Goal: Task Accomplishment & Management: Manage account settings

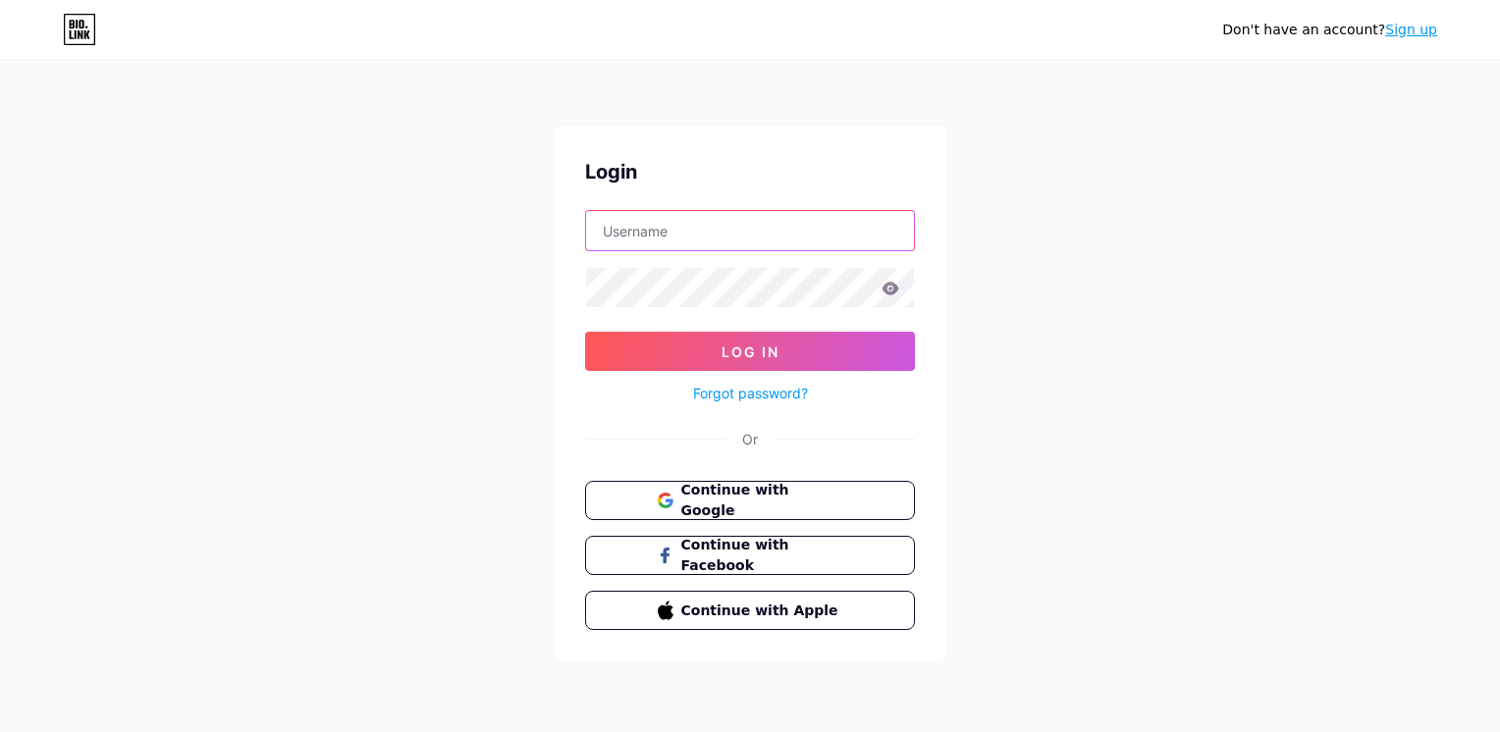
click at [794, 237] on input "text" at bounding box center [750, 230] width 328 height 39
type input "mmtramel"
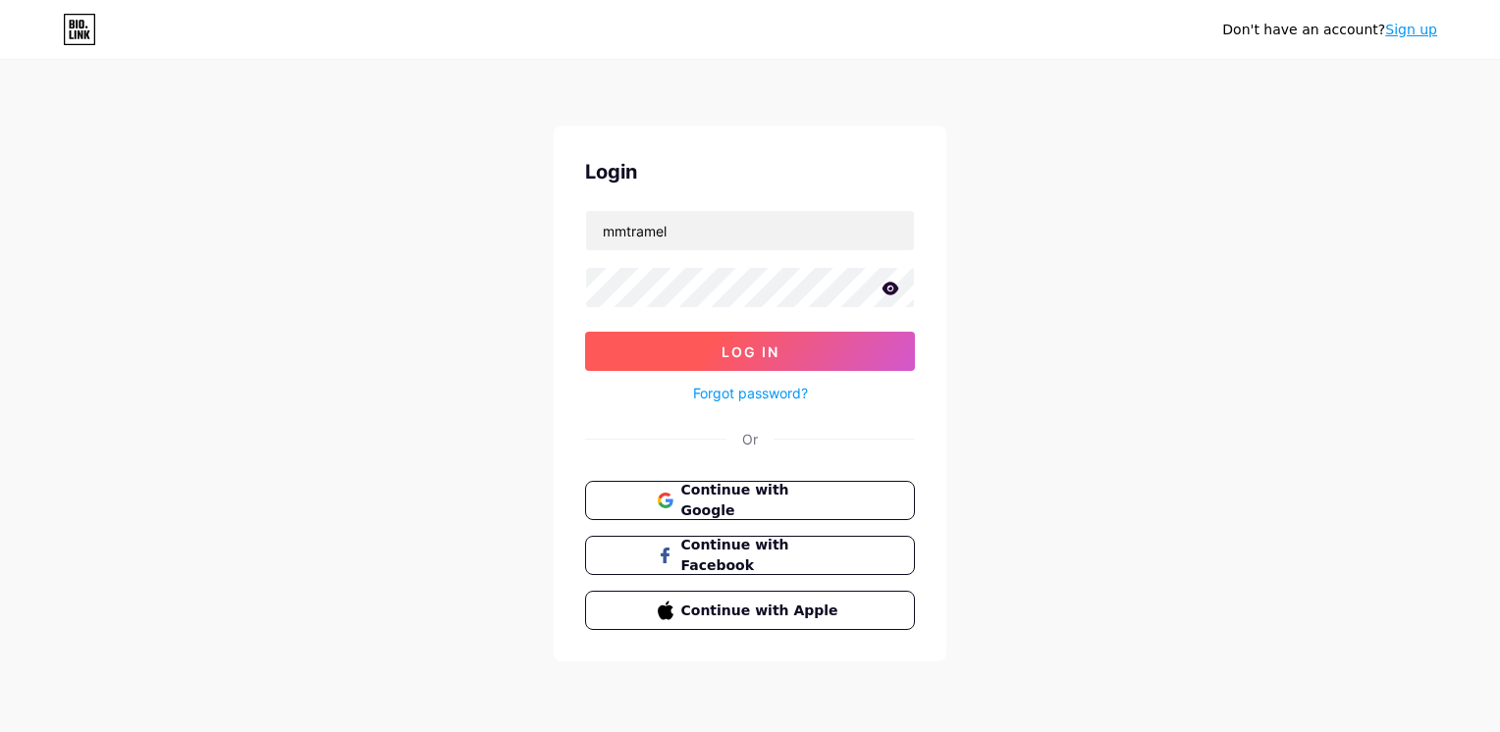
click at [829, 348] on button "Log In" at bounding box center [750, 351] width 330 height 39
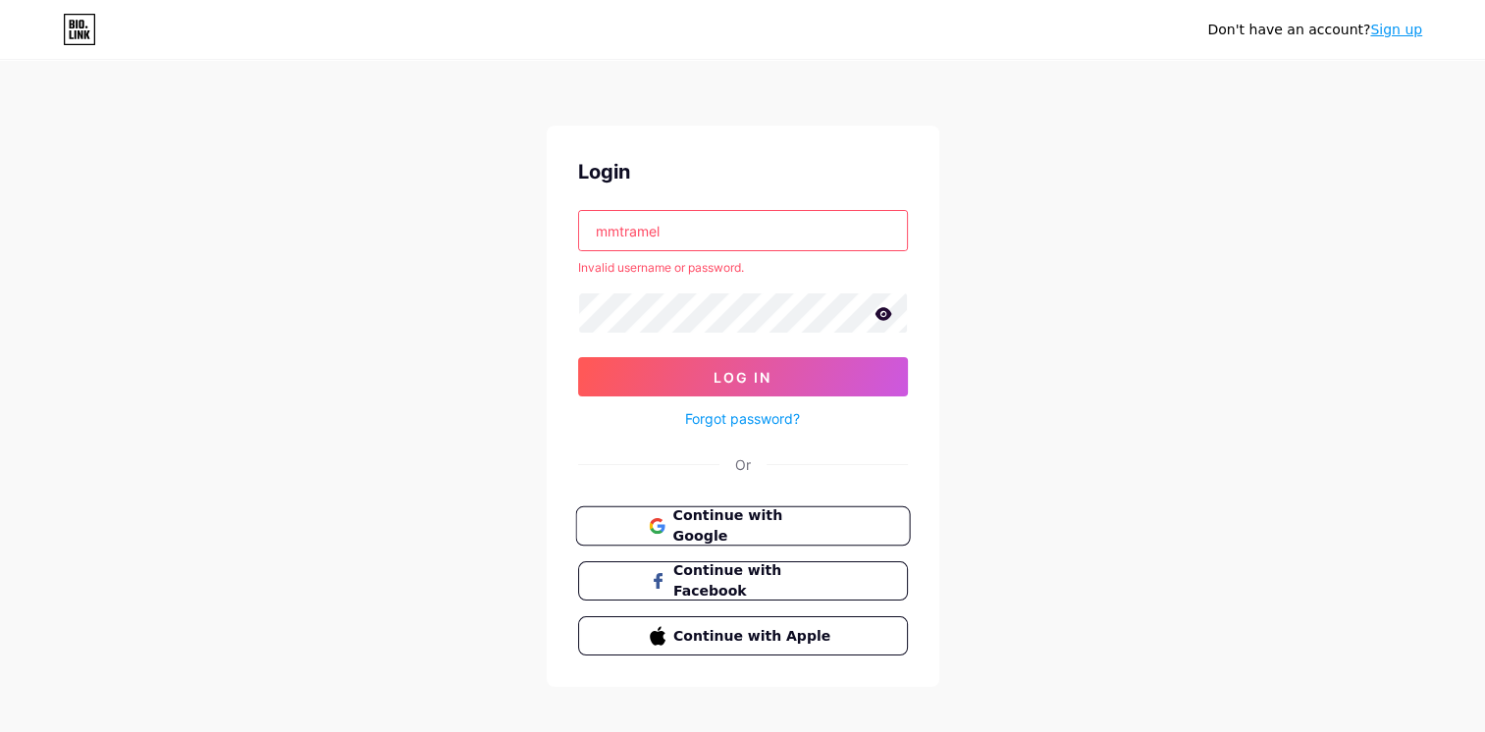
click at [771, 515] on span "Continue with Google" at bounding box center [754, 526] width 164 height 42
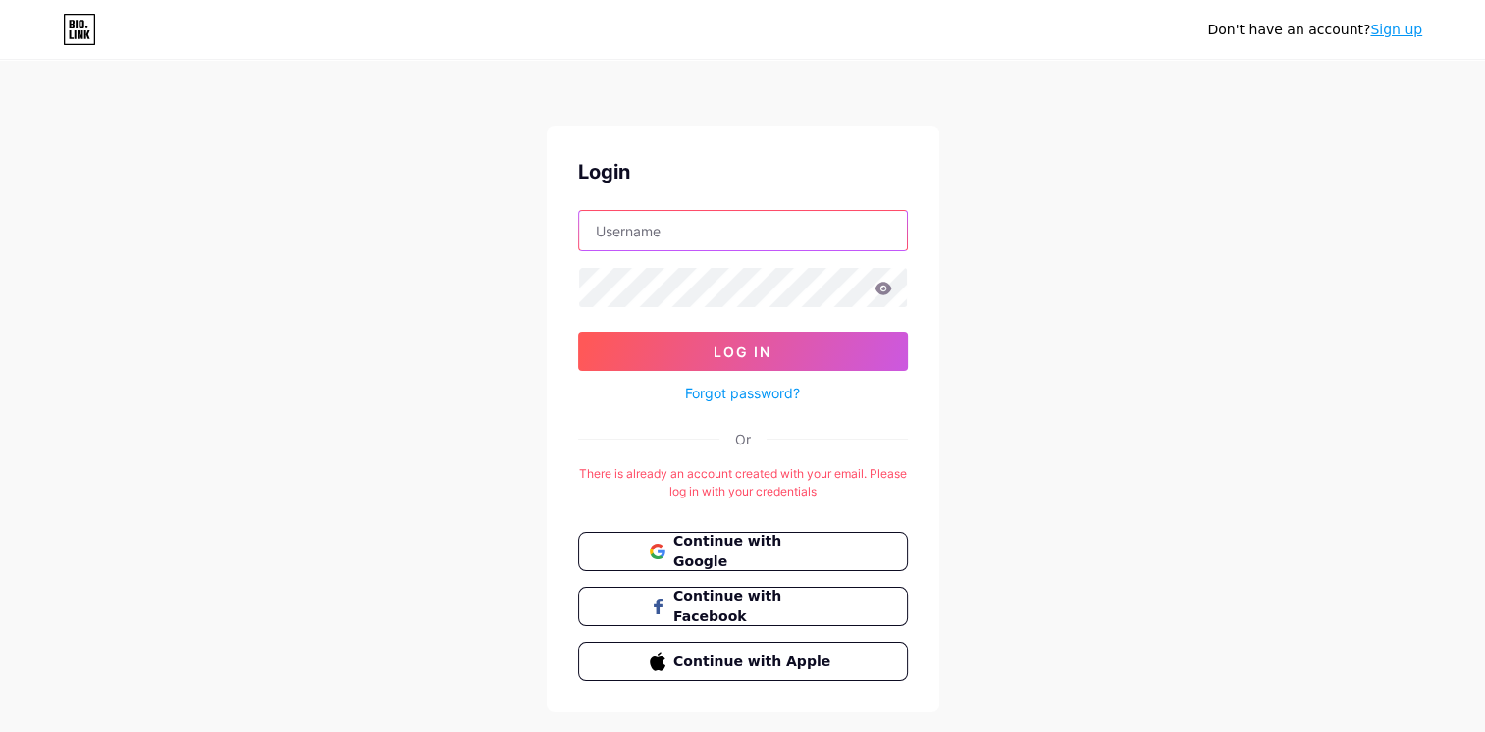
click at [795, 235] on input "text" at bounding box center [743, 230] width 328 height 39
type input "[EMAIL_ADDRESS][DOMAIN_NAME]"
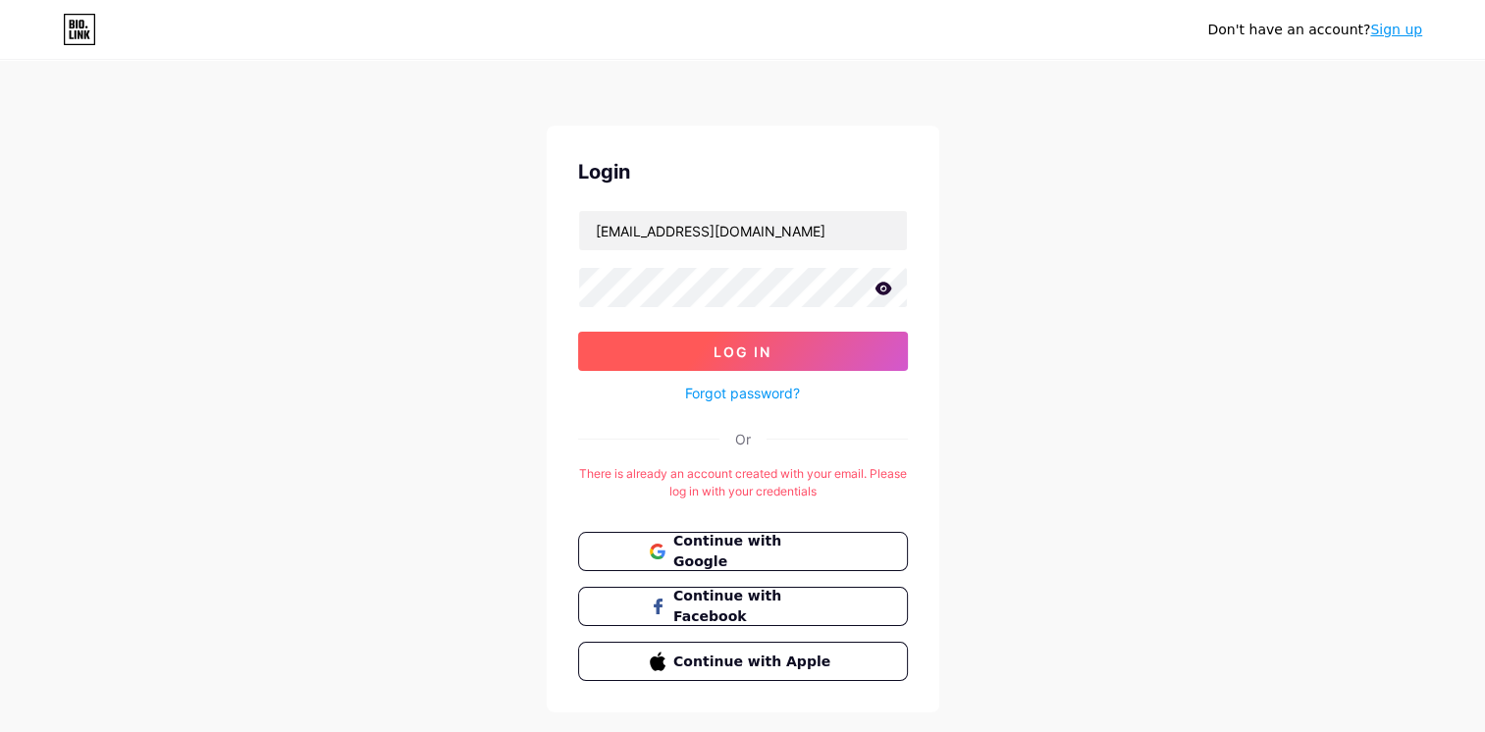
click at [789, 350] on button "Log In" at bounding box center [743, 351] width 330 height 39
click at [777, 358] on button "Log In" at bounding box center [743, 351] width 330 height 39
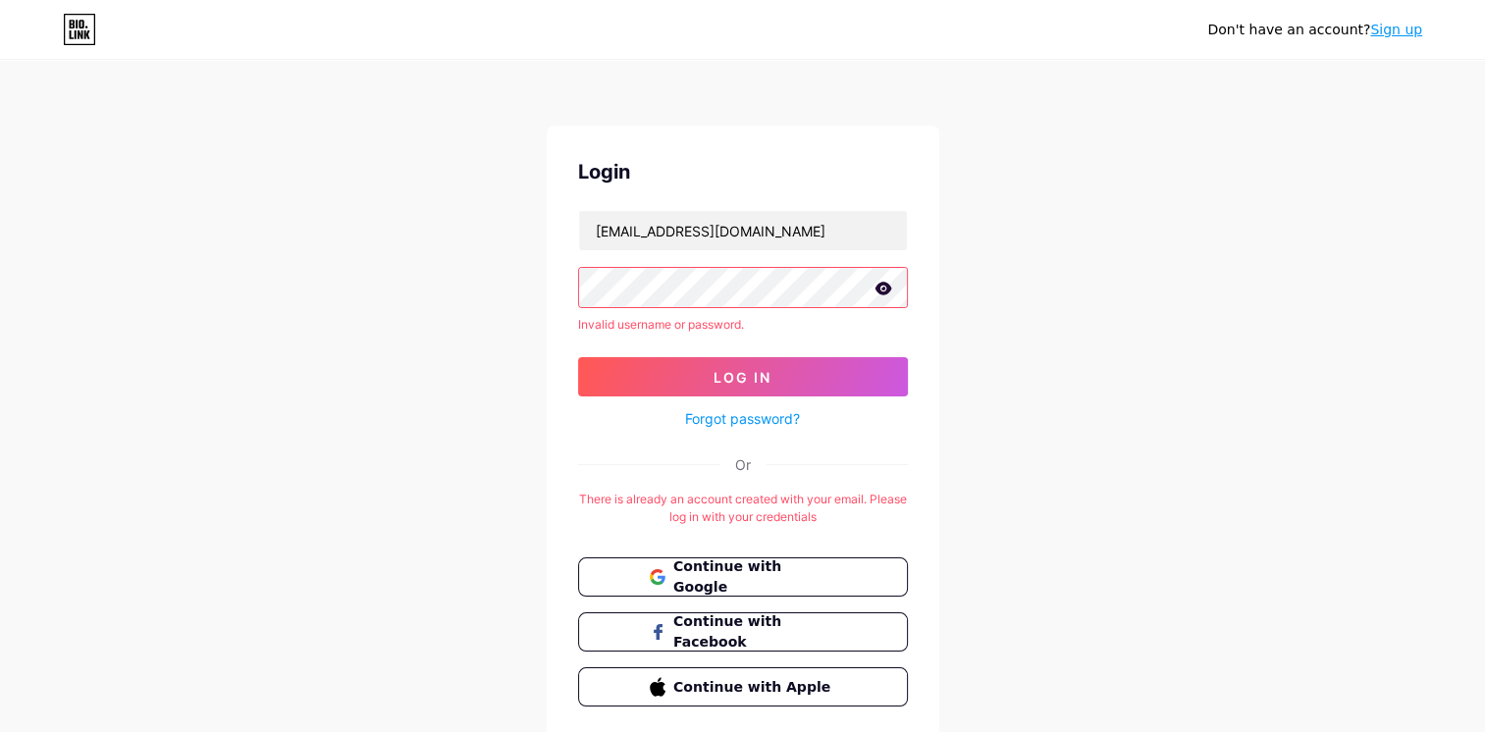
click at [750, 416] on link "Forgot password?" at bounding box center [742, 418] width 115 height 21
